Goal: Information Seeking & Learning: Learn about a topic

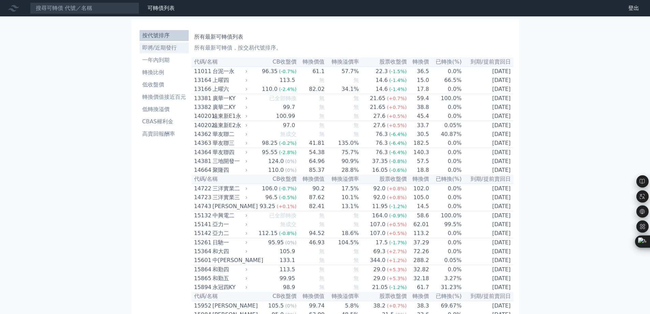
click at [179, 48] on li "即將/近期發行" at bounding box center [164, 48] width 49 height 8
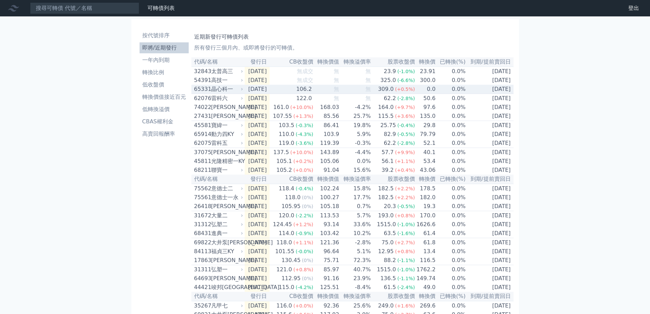
click at [228, 93] on div "晶心科一" at bounding box center [226, 89] width 31 height 8
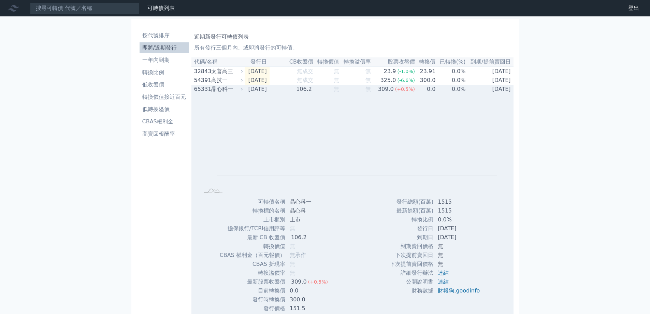
scroll to position [34, 0]
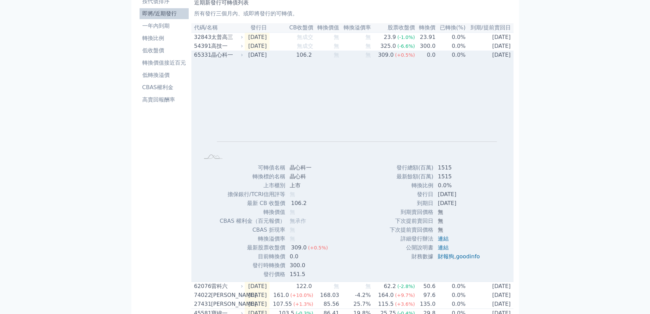
click at [219, 59] on div "晶心科一" at bounding box center [226, 55] width 31 height 8
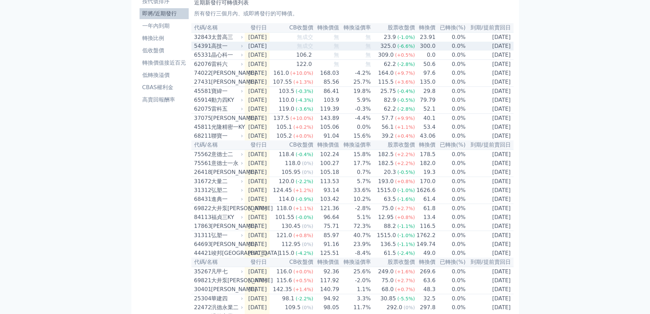
click at [217, 46] on div "高技一" at bounding box center [226, 46] width 31 height 8
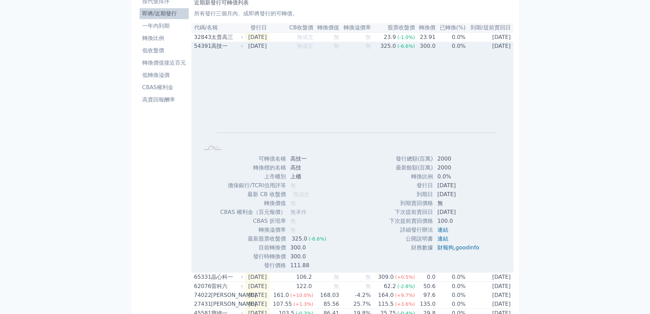
click at [217, 46] on div "高技一" at bounding box center [226, 46] width 31 height 8
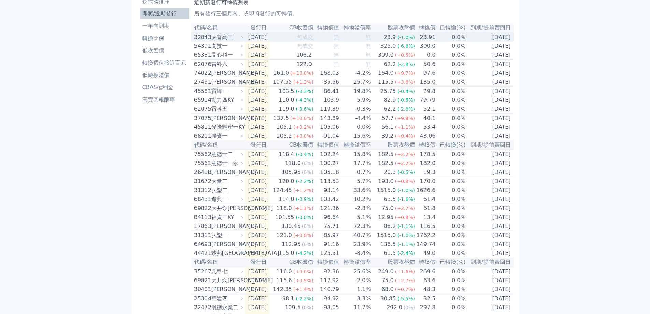
click at [220, 40] on div "太普高三" at bounding box center [226, 37] width 31 height 8
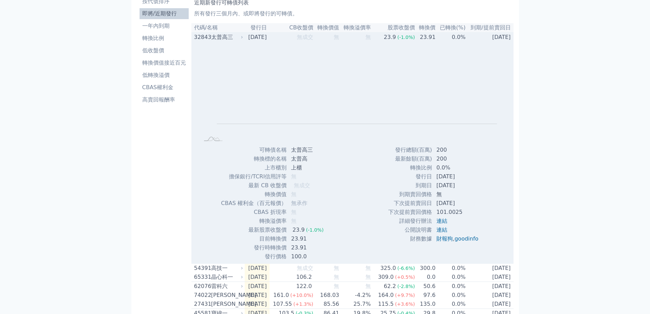
click at [220, 40] on div "太普高三" at bounding box center [226, 37] width 31 height 8
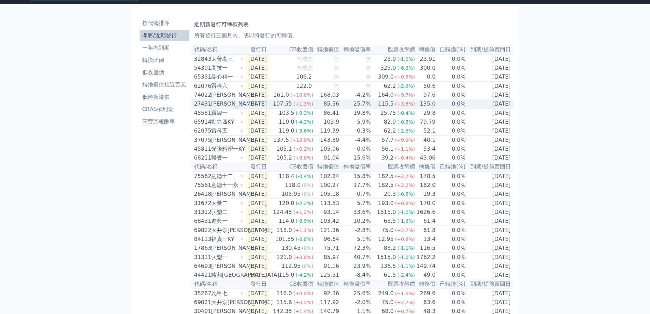
scroll to position [0, 0]
